Goal: Check status

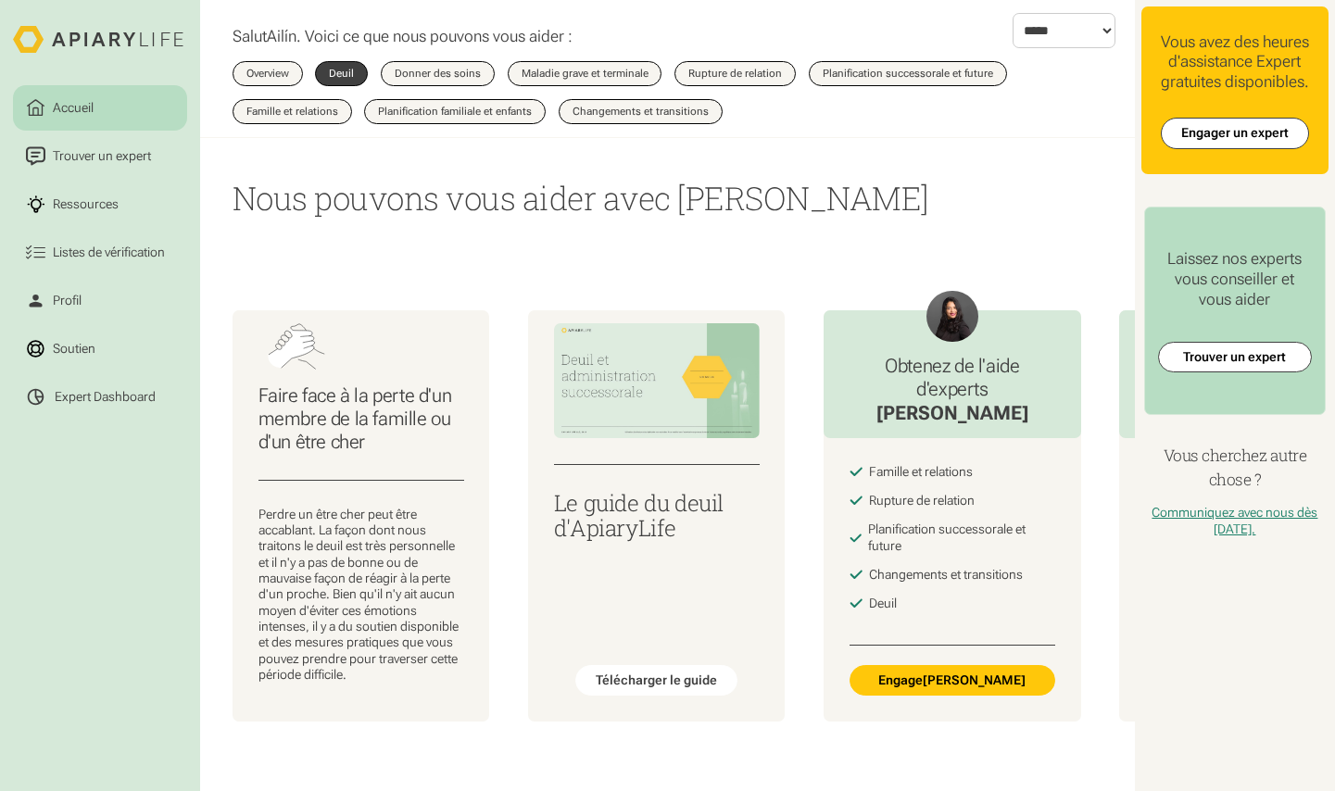
select select "*****"
